Goal: Find specific page/section: Find specific page/section

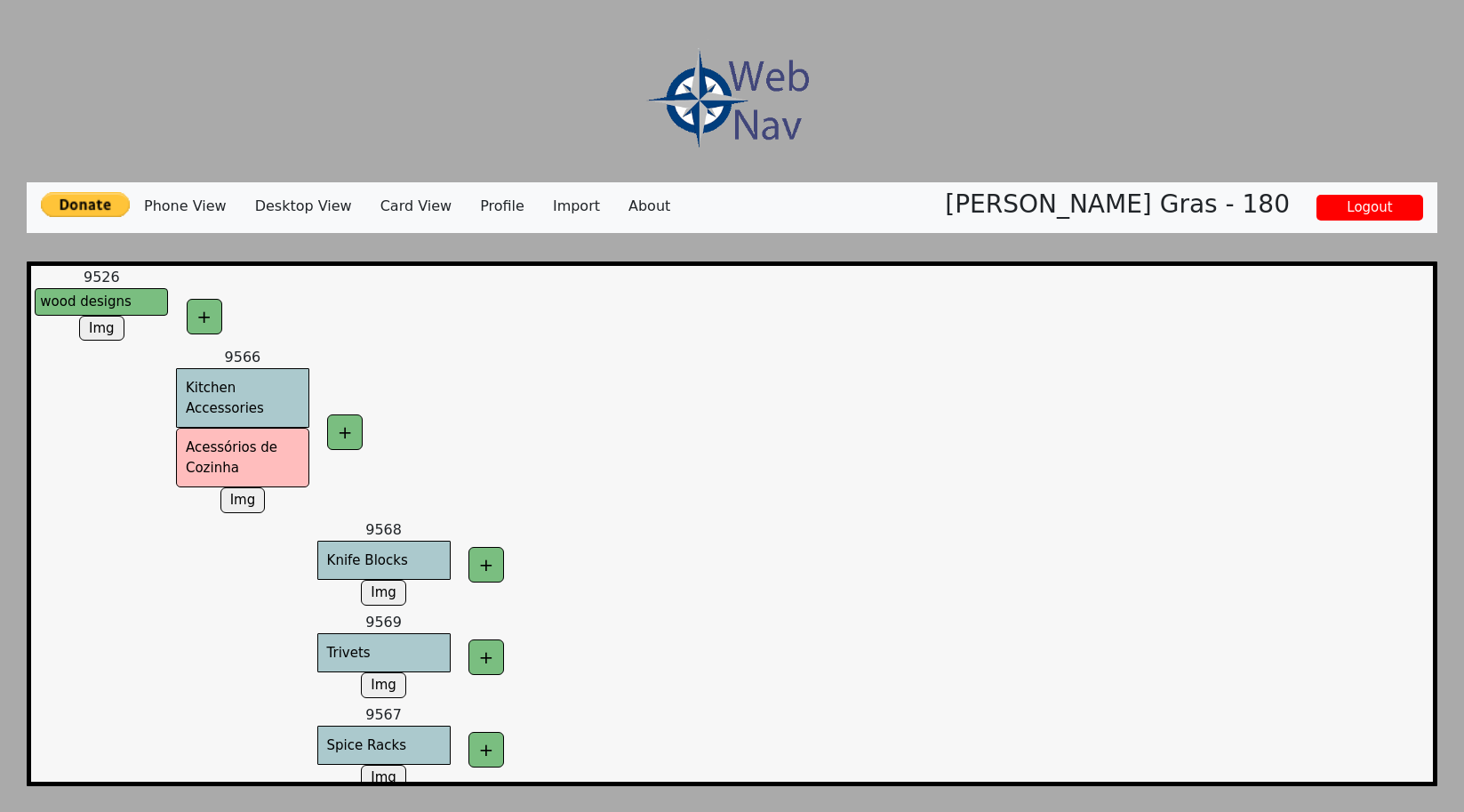
click at [701, 119] on img at bounding box center [723, 99] width 178 height 135
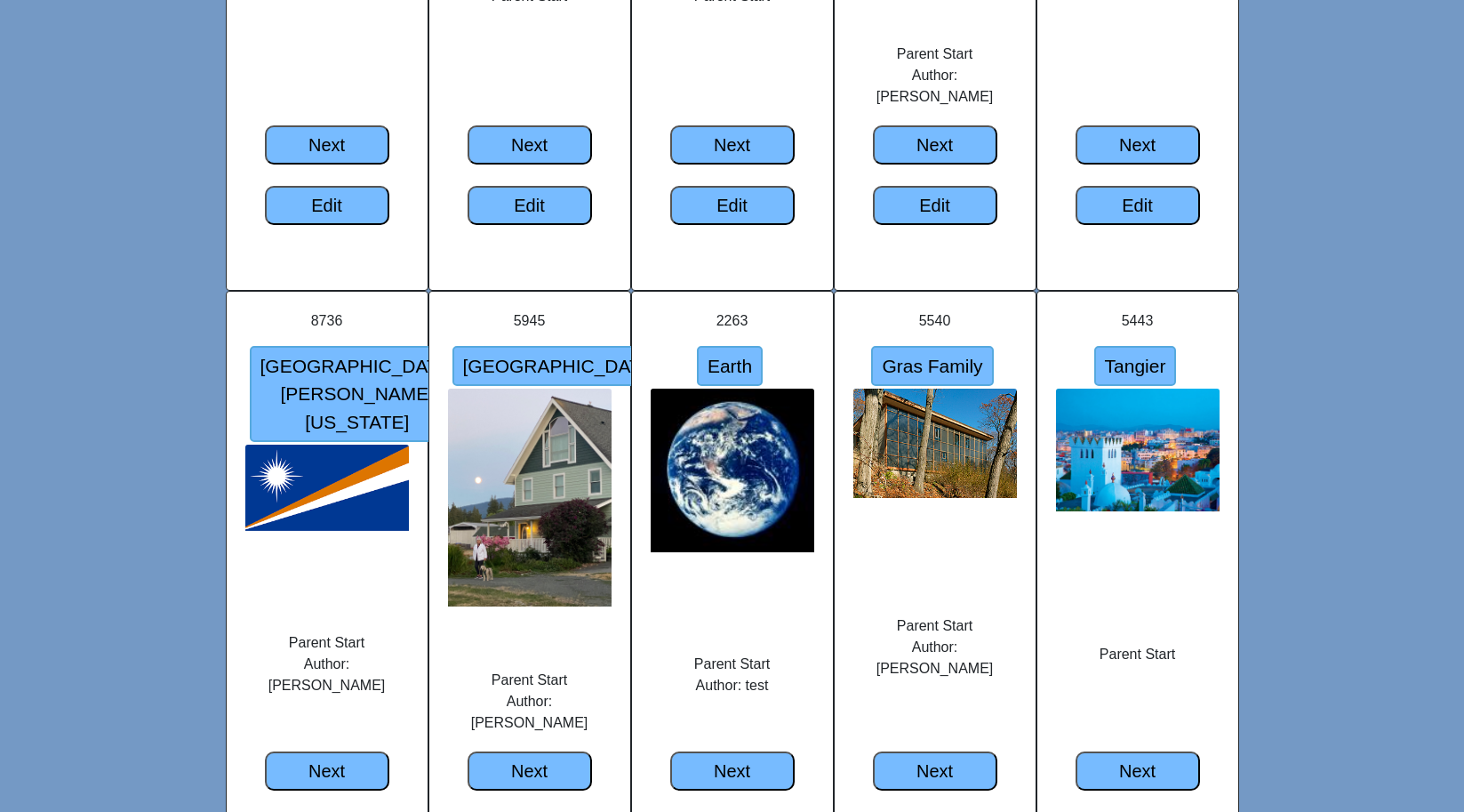
scroll to position [4008, 0]
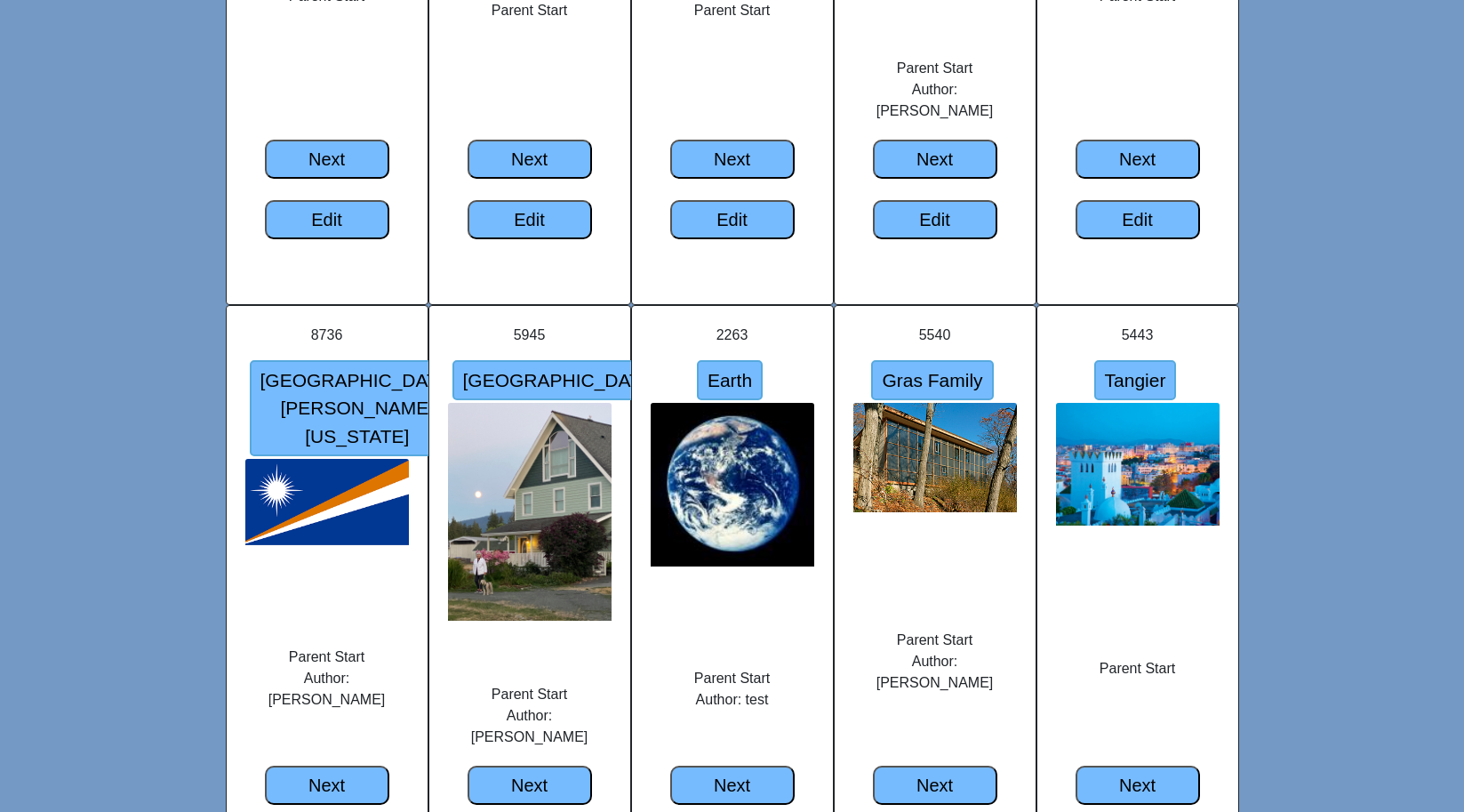
click at [924, 360] on input "Gras Family" at bounding box center [932, 380] width 122 height 41
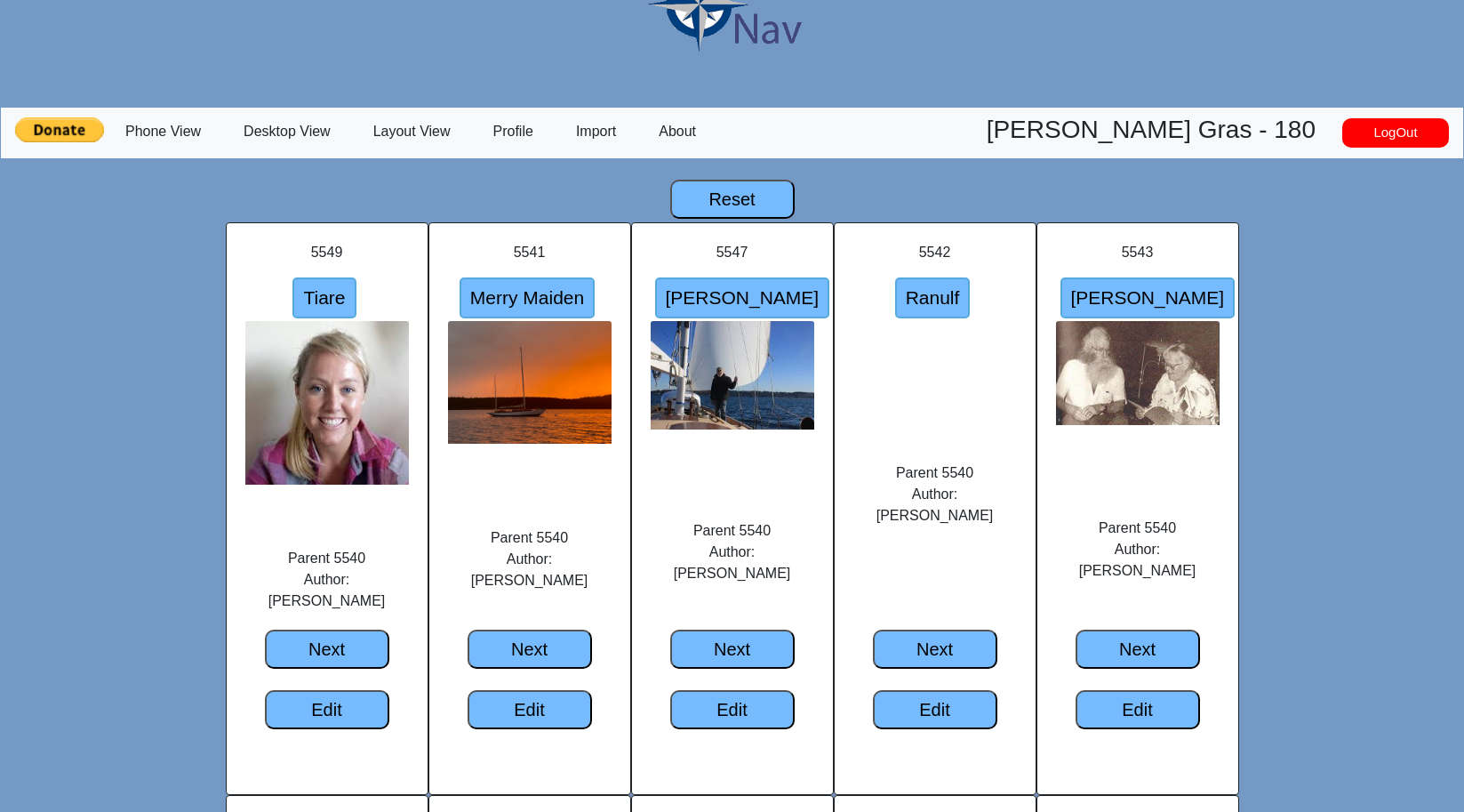
scroll to position [75, 0]
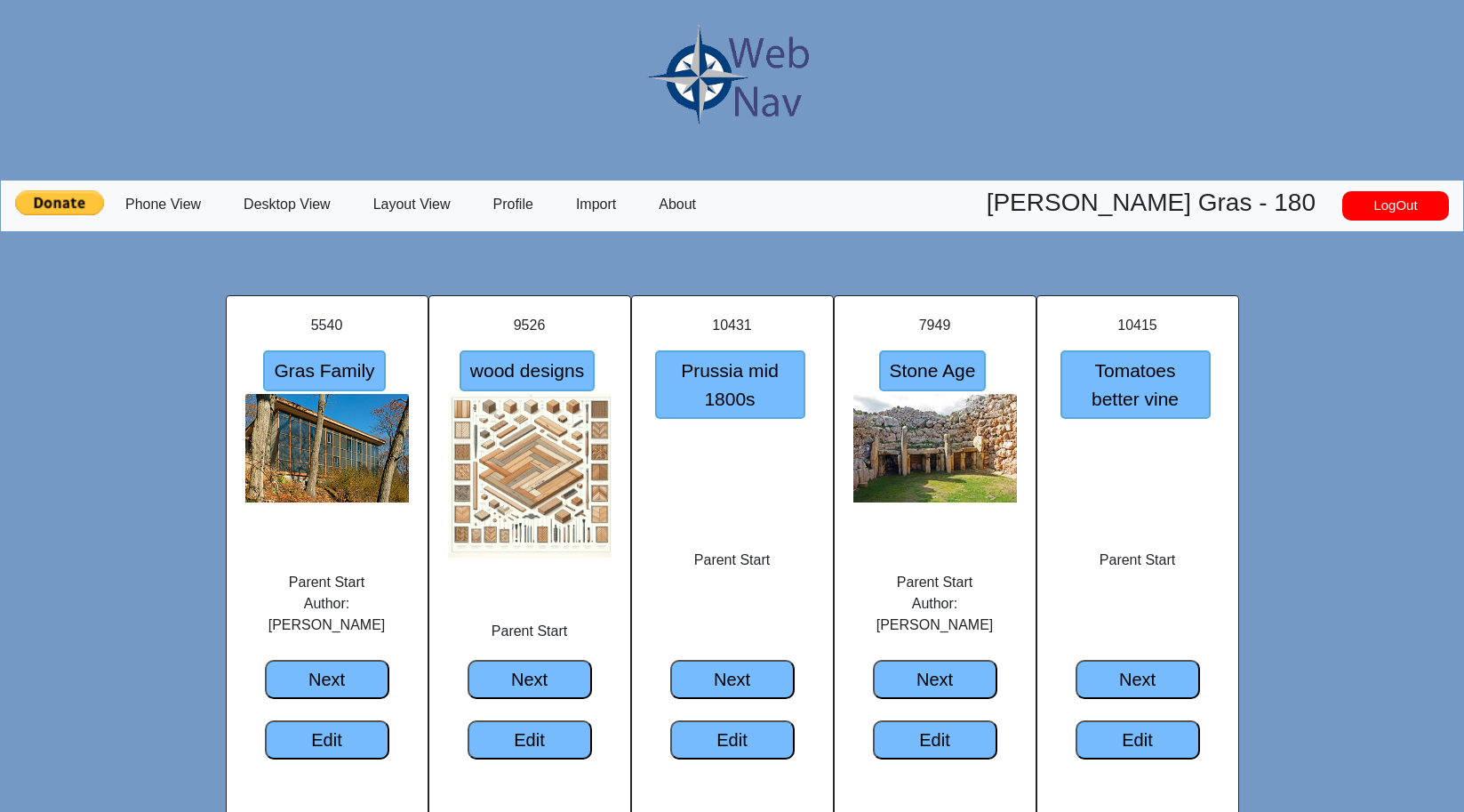
click at [319, 683] on button "Next" at bounding box center [327, 679] width 125 height 39
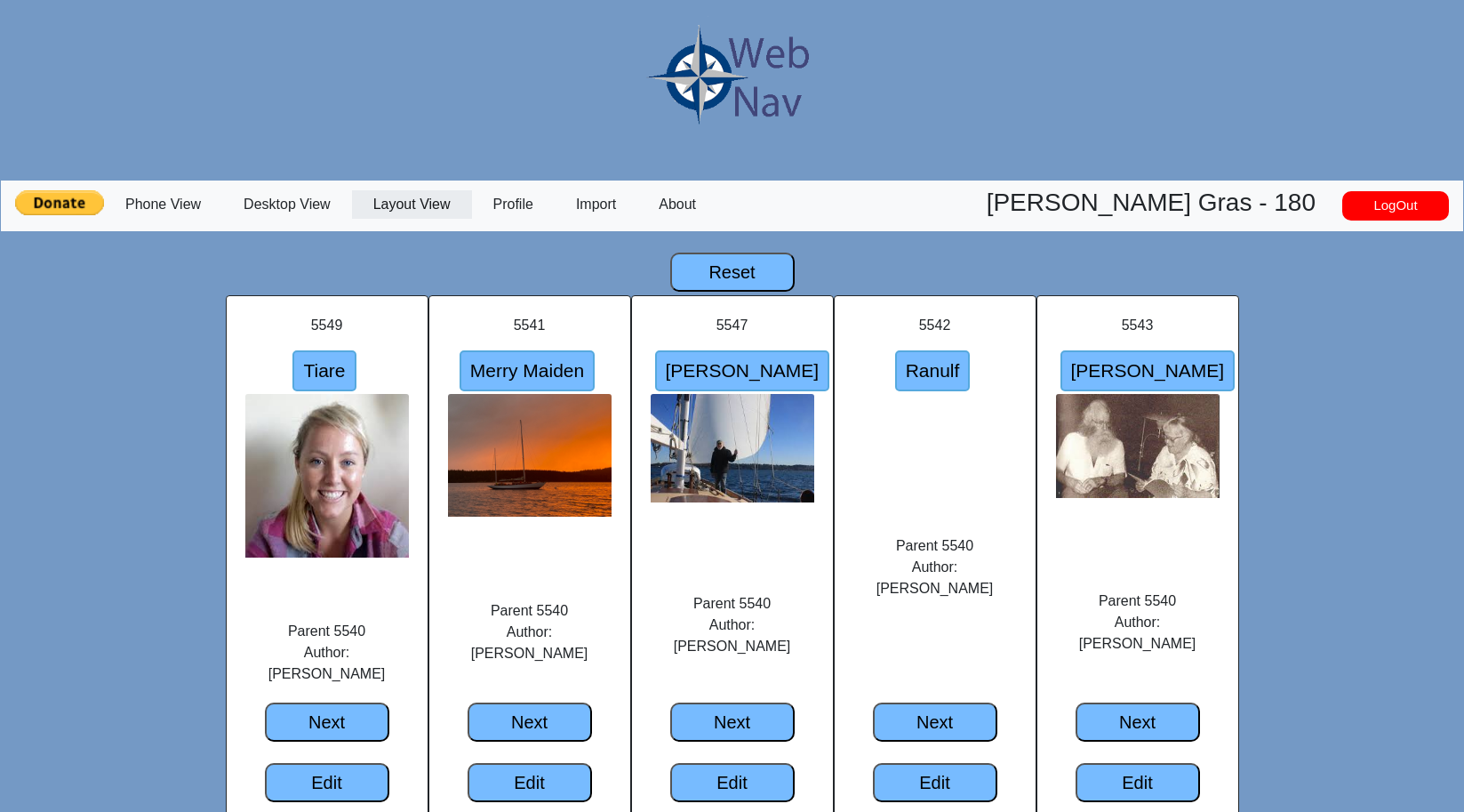
click at [418, 212] on link "Layout View" at bounding box center [412, 205] width 120 height 29
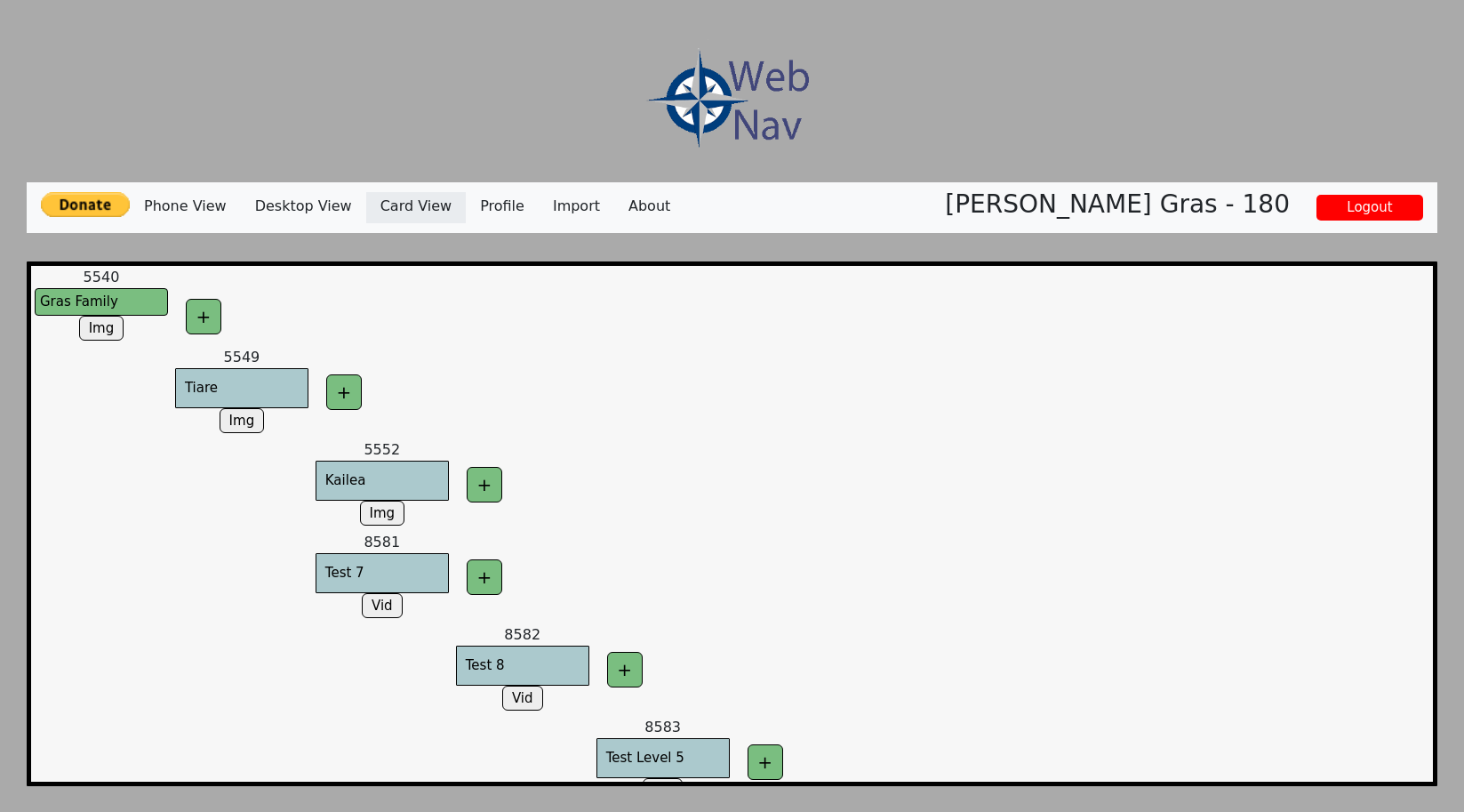
click at [397, 209] on link "Card View" at bounding box center [416, 207] width 99 height 31
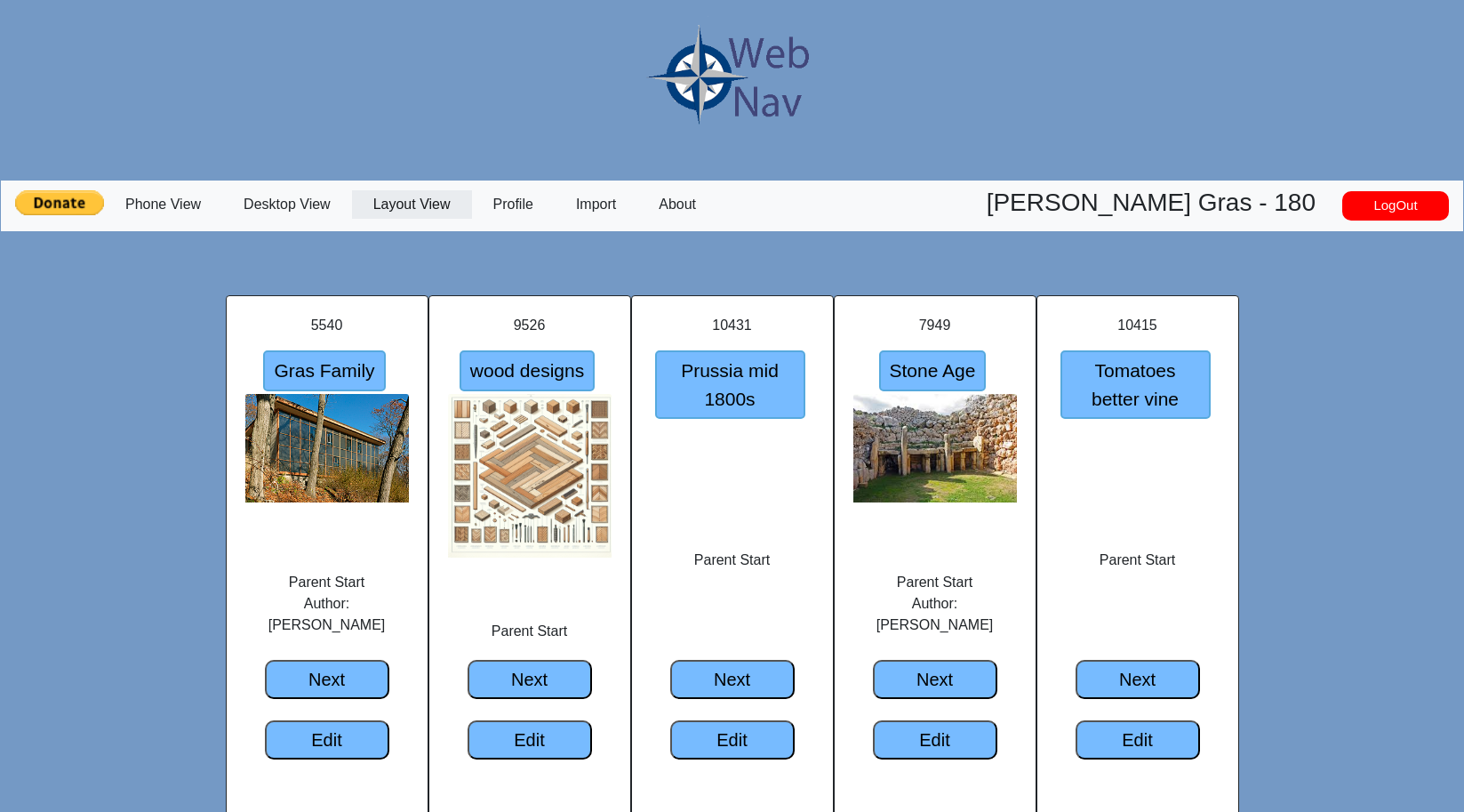
click at [416, 211] on link "Layout View" at bounding box center [412, 205] width 120 height 29
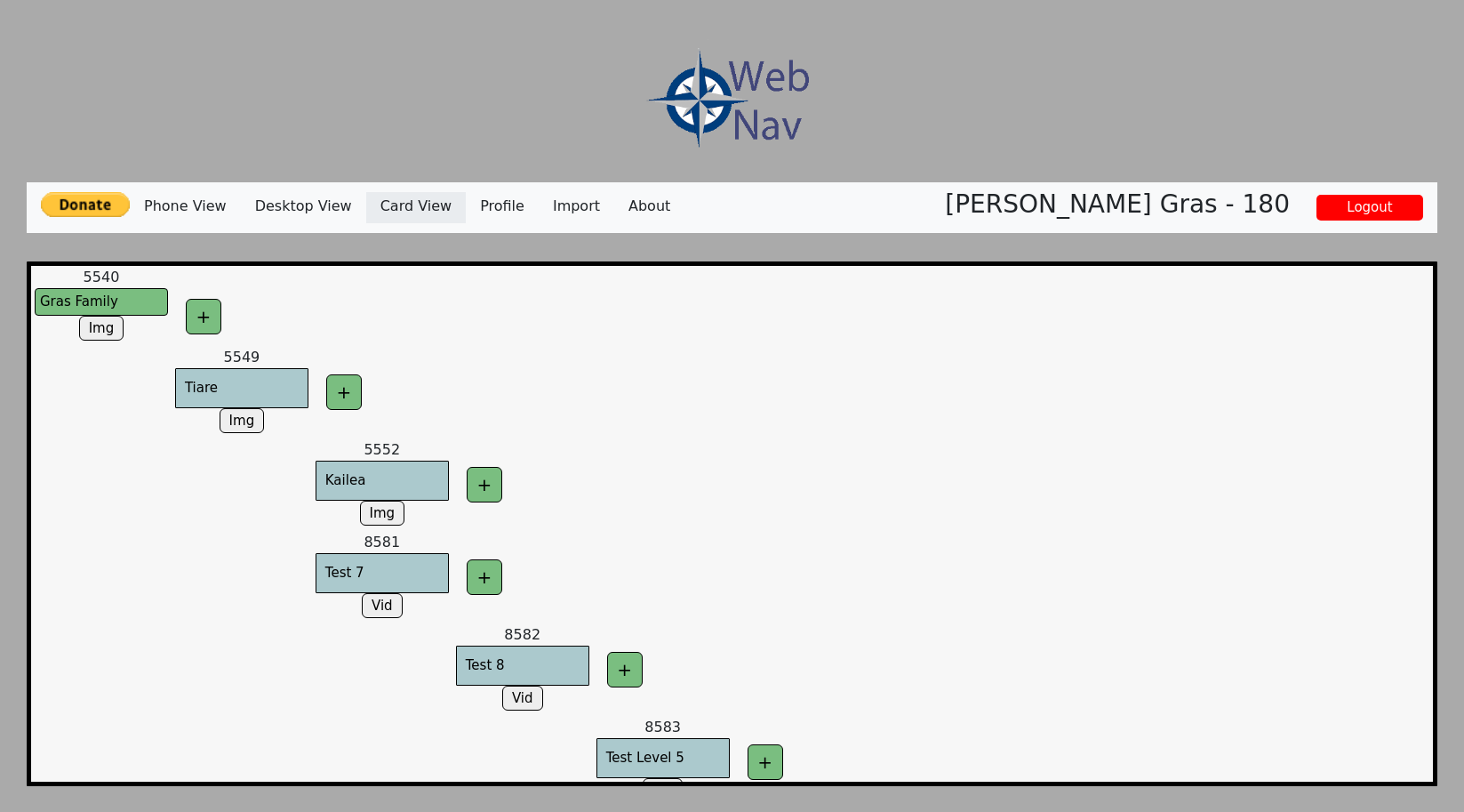
click at [419, 208] on link "Card View" at bounding box center [416, 207] width 99 height 31
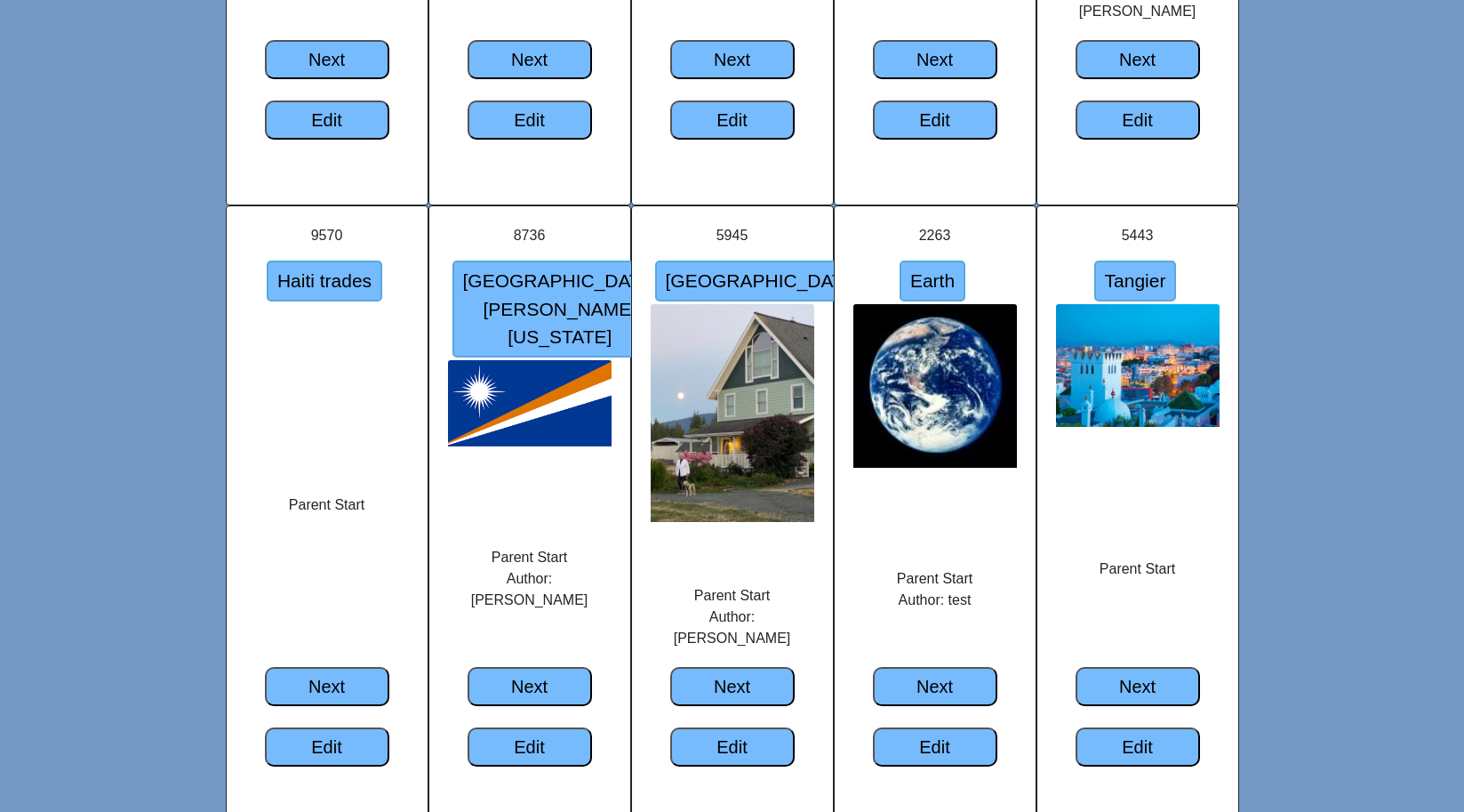
scroll to position [4090, 0]
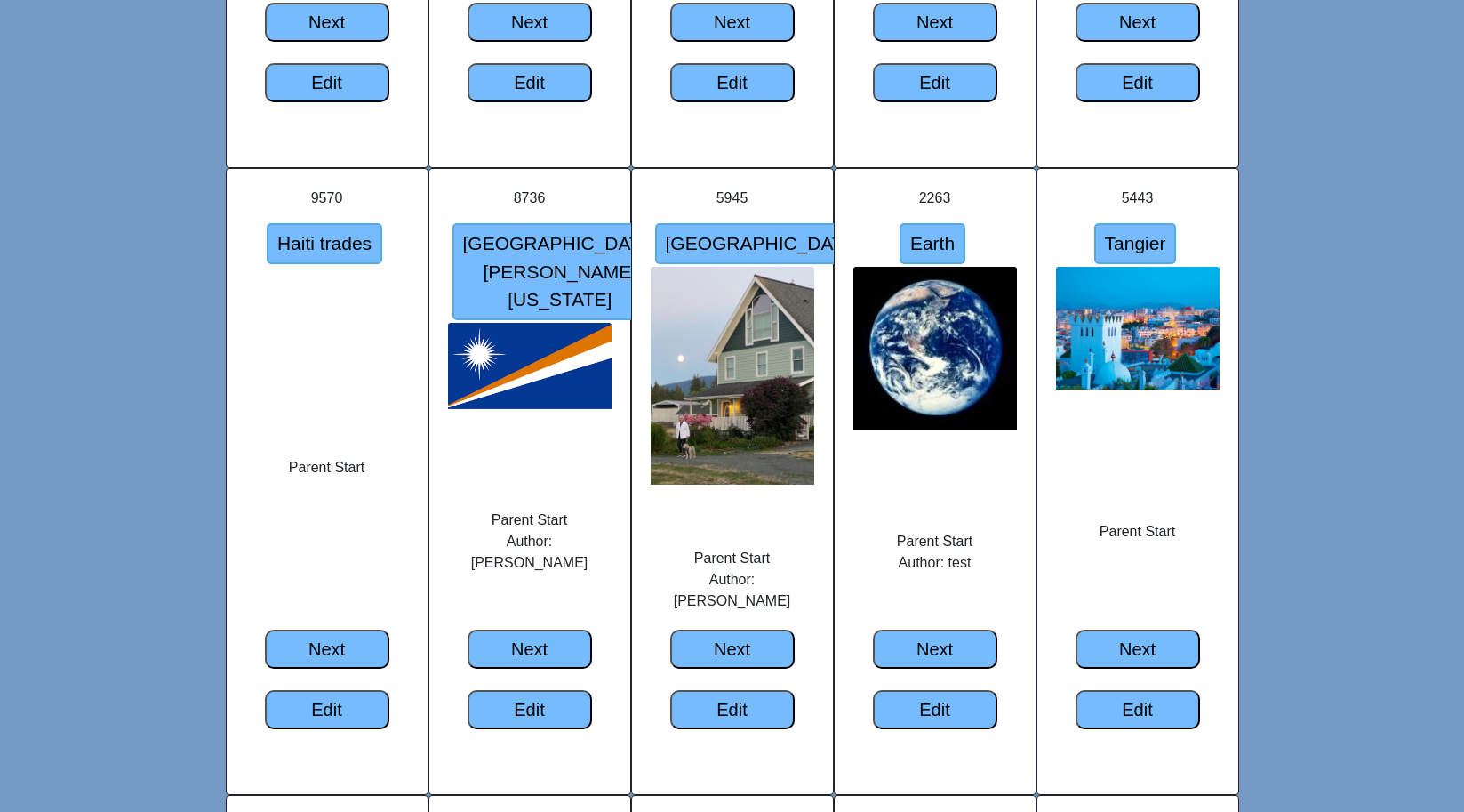
click at [751, 548] on div "Parent Start Author: Seaton Gras" at bounding box center [732, 569] width 199 height 121
click at [751, 629] on button "Next" at bounding box center [732, 648] width 125 height 39
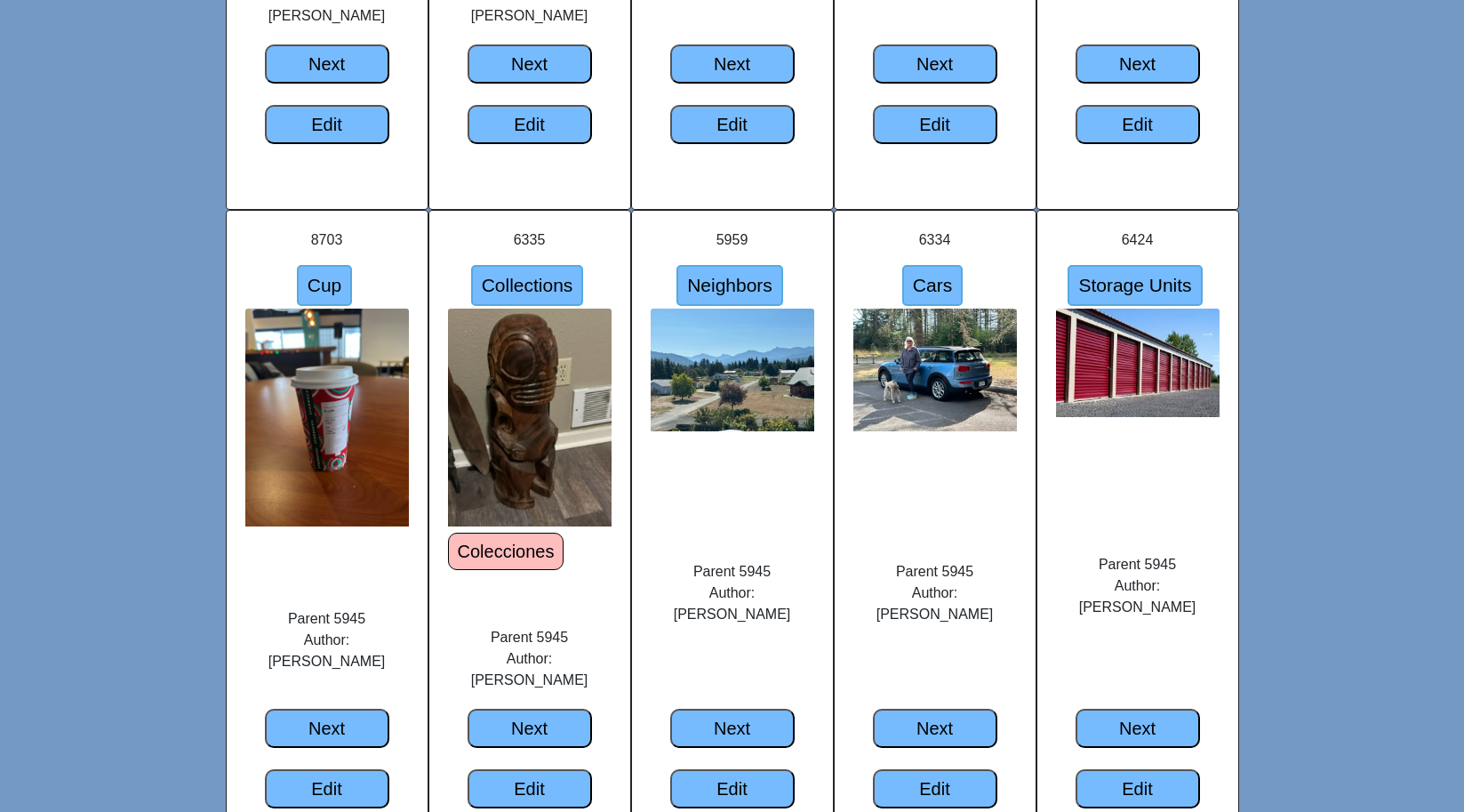
scroll to position [2464, 0]
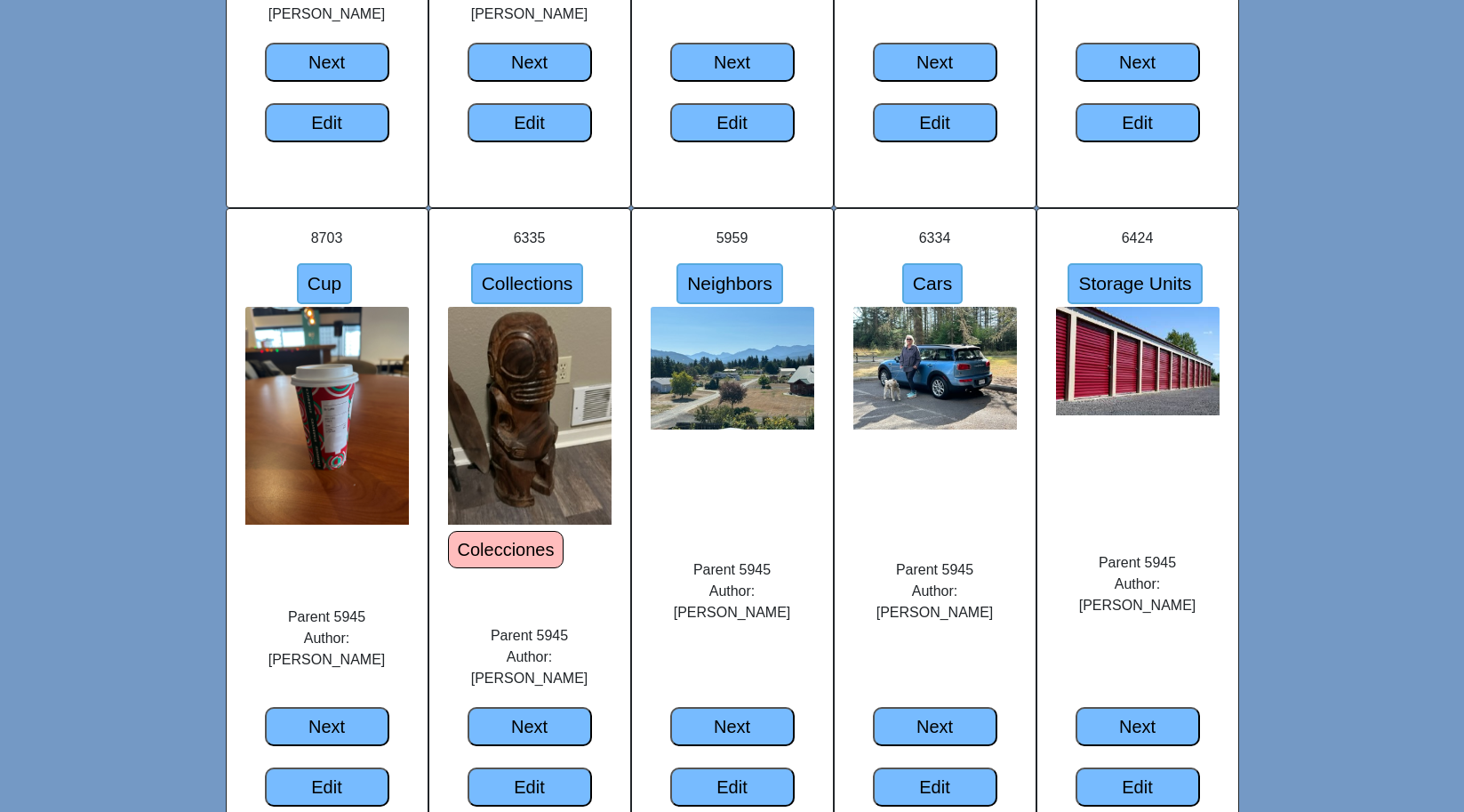
click at [550, 304] on input "Collections" at bounding box center [527, 283] width 112 height 41
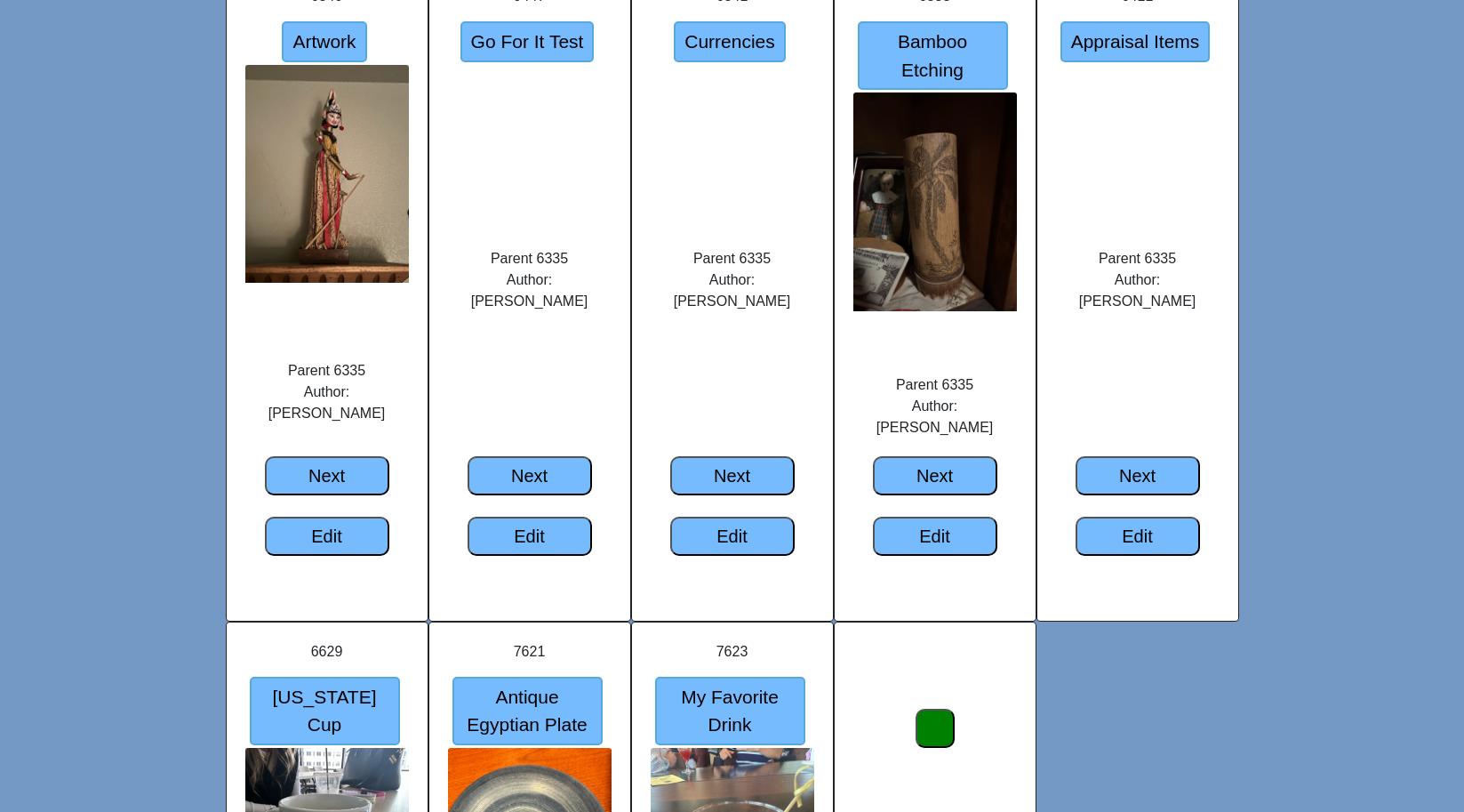
scroll to position [320, 0]
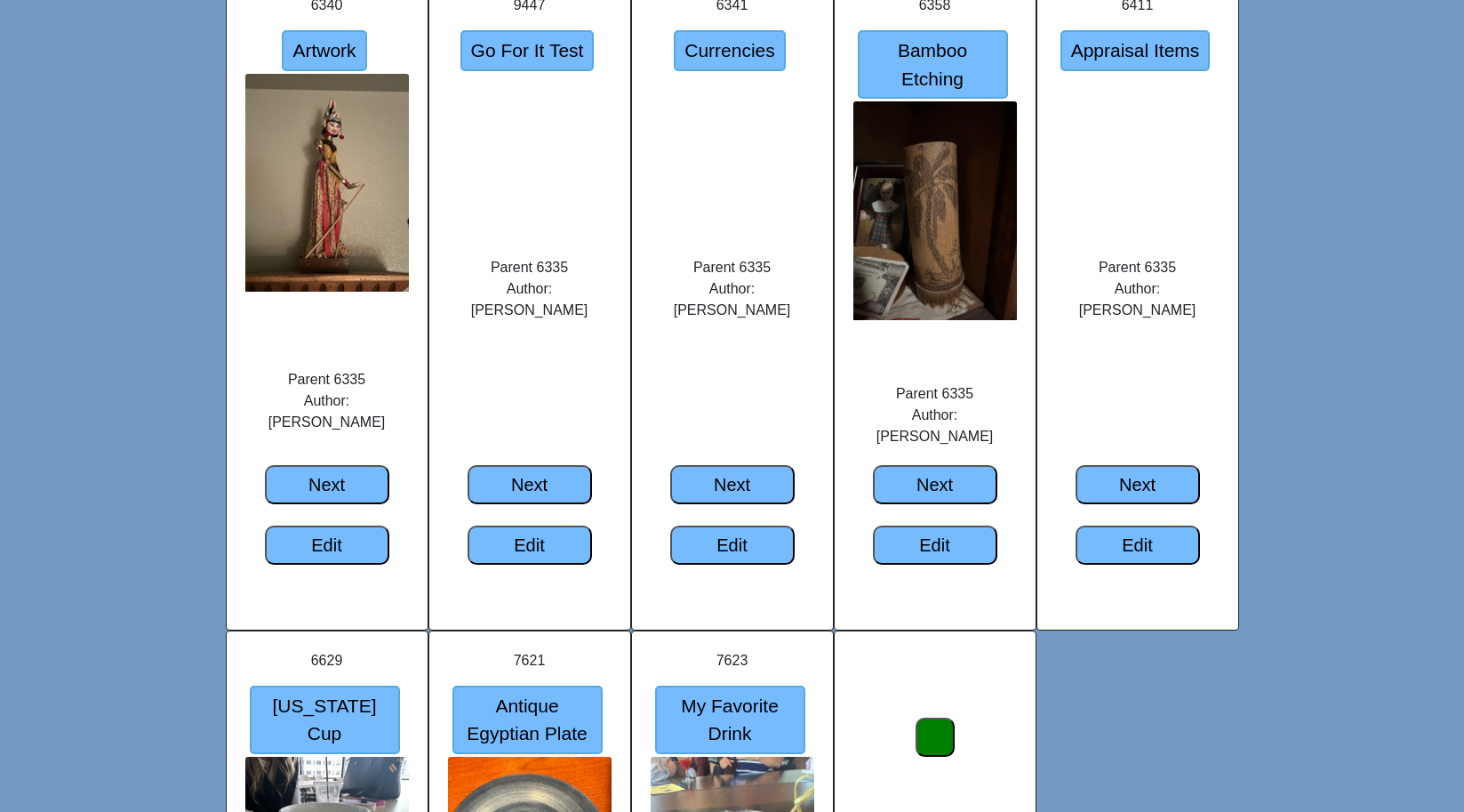
click at [315, 31] on input "Artwork" at bounding box center [324, 51] width 85 height 41
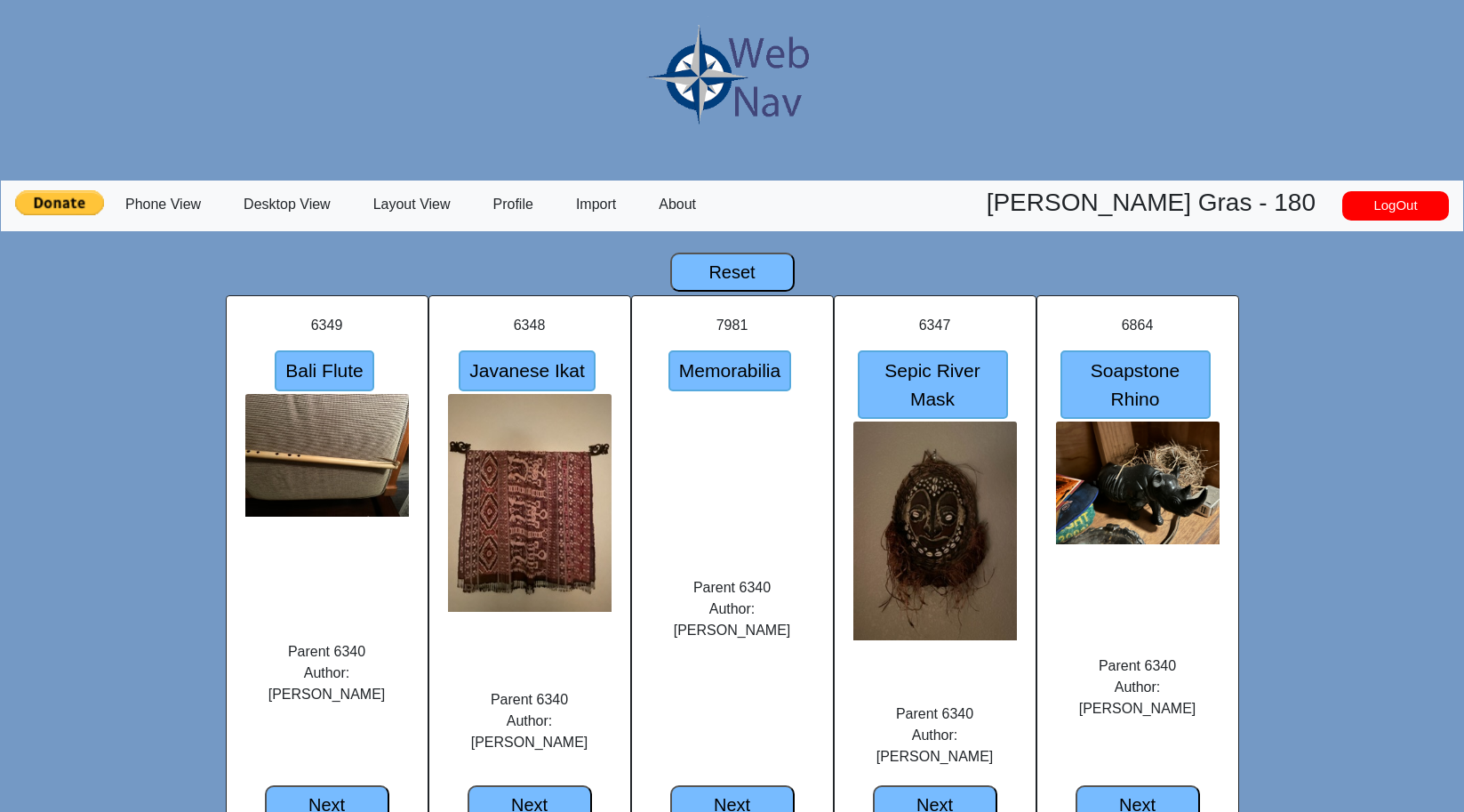
click at [727, 371] on input "Memorabilia" at bounding box center [729, 370] width 123 height 41
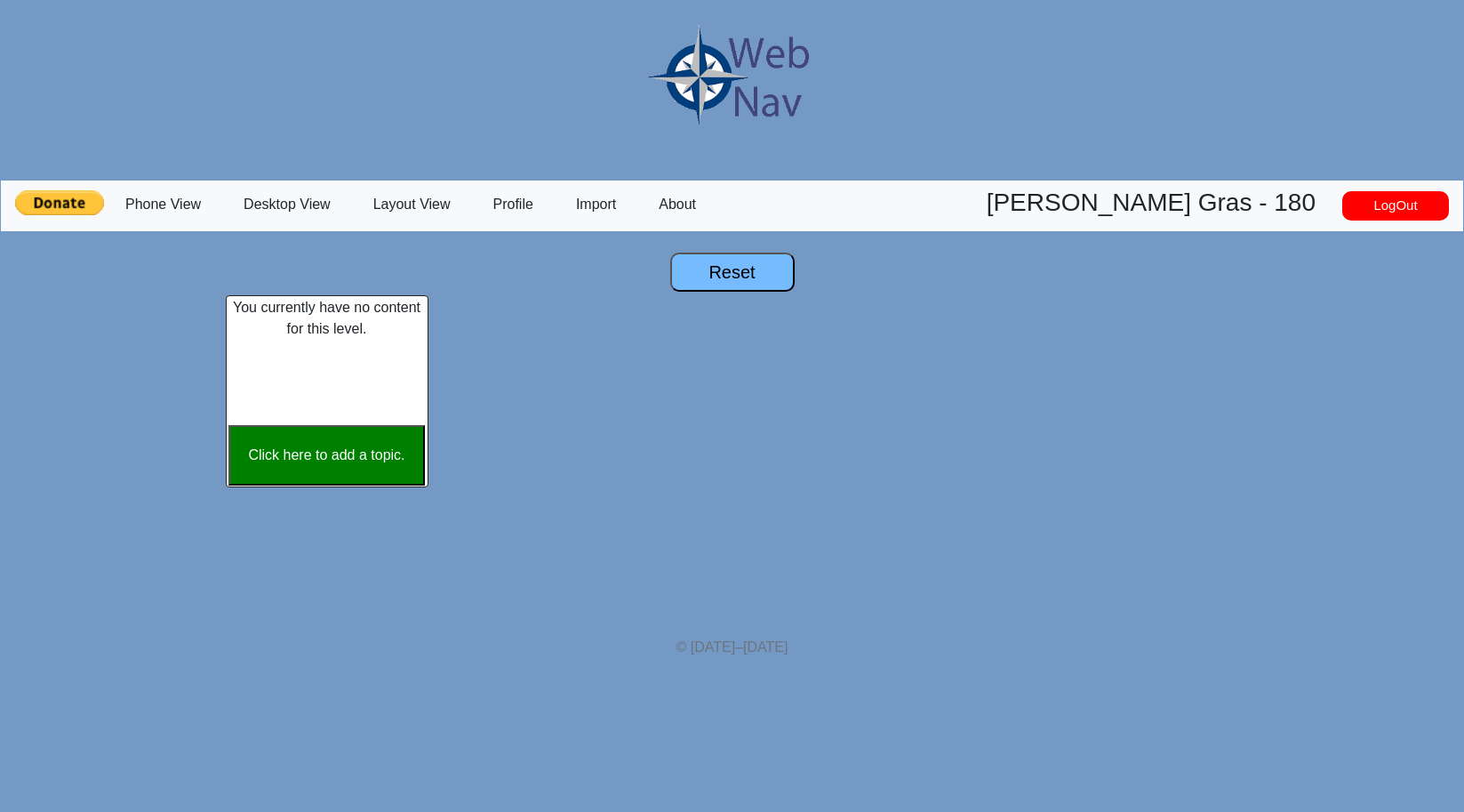
click at [715, 283] on button "Reset" at bounding box center [732, 272] width 125 height 39
